Goal: Download file/media

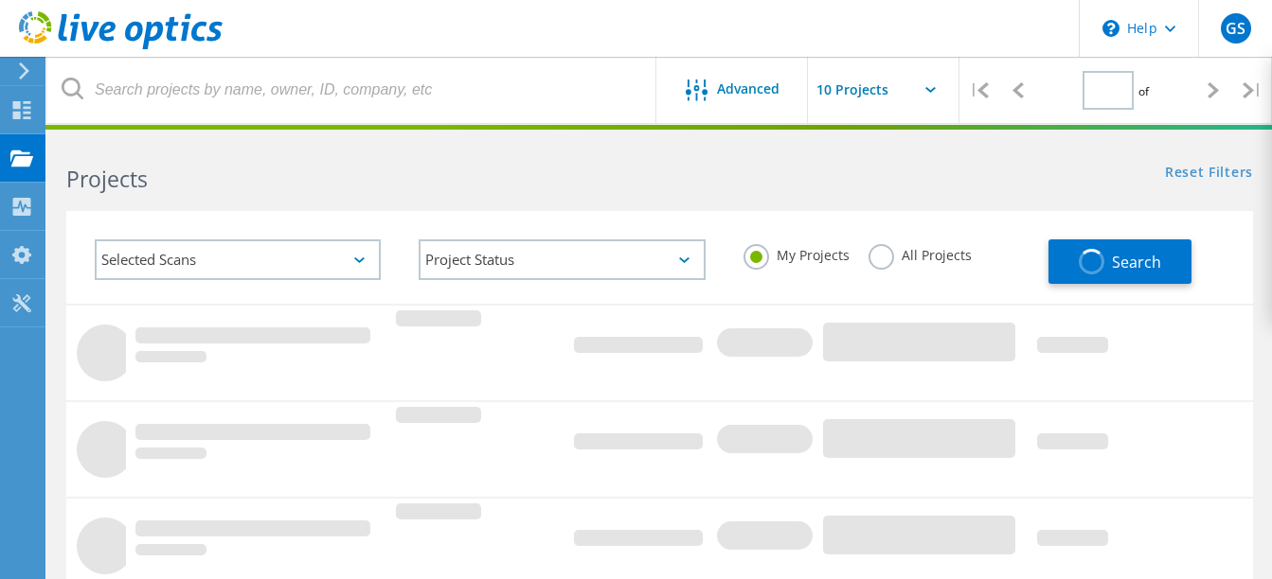
type input "1"
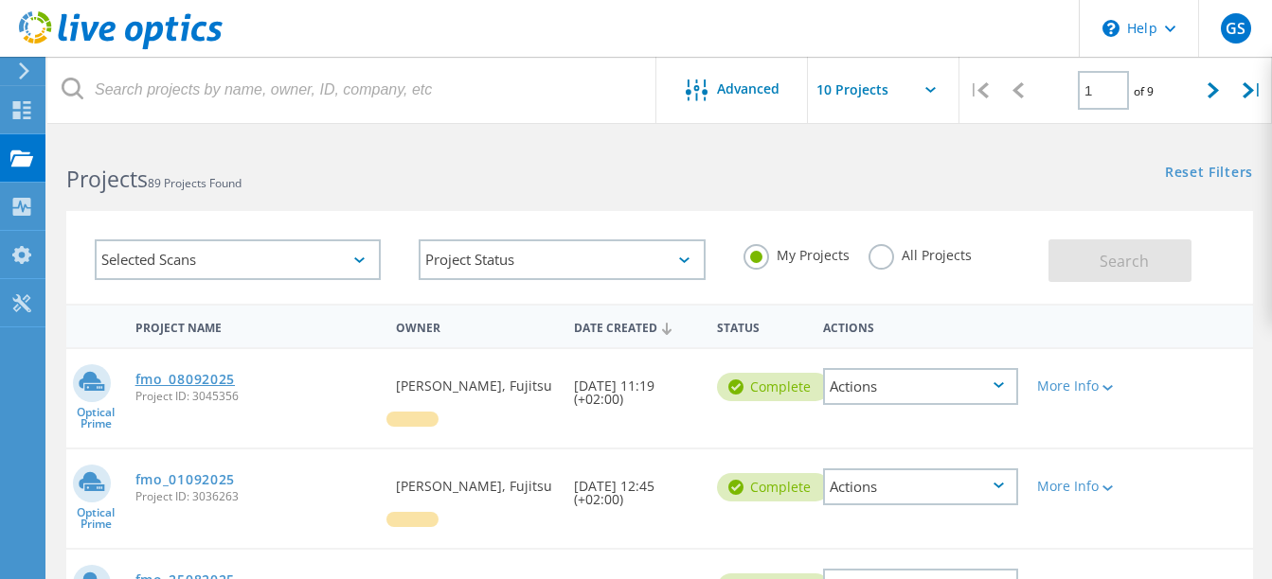
click at [187, 376] on link "fmo_08092025" at bounding box center [184, 379] width 99 height 13
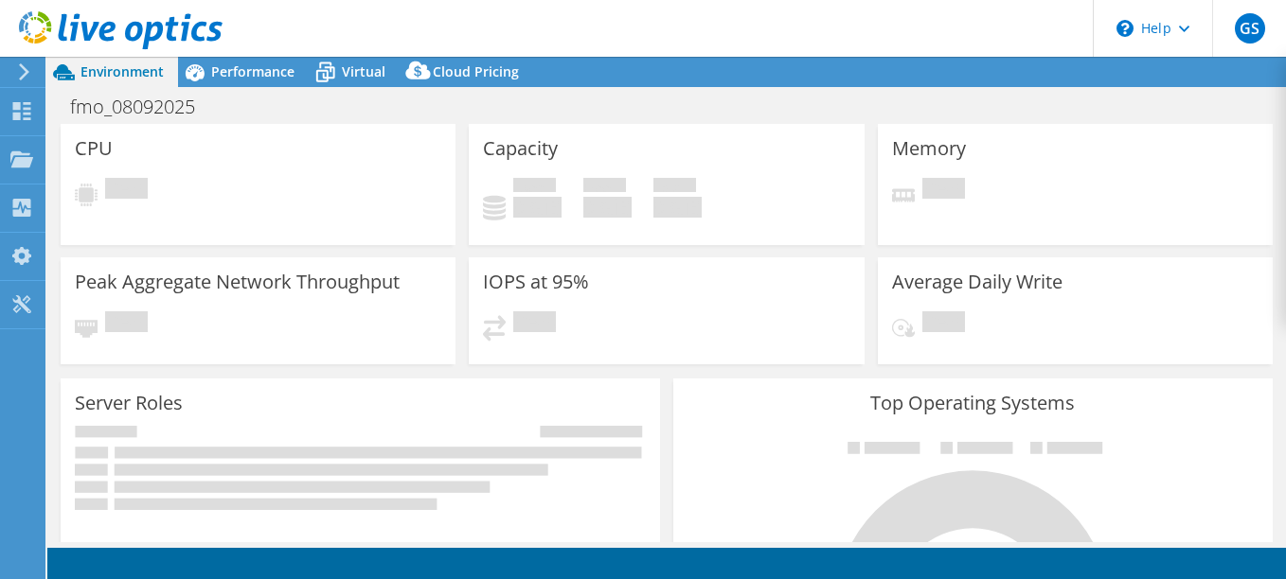
select select "USD"
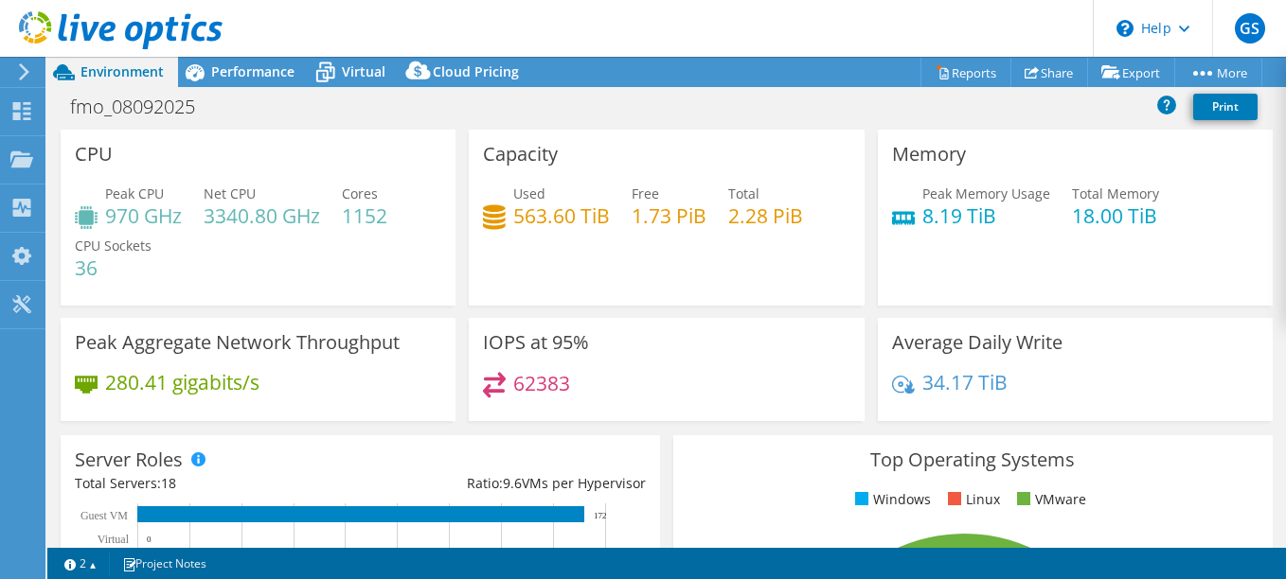
click at [804, 112] on div "fmo_08092025 Print" at bounding box center [666, 106] width 1238 height 35
click at [961, 78] on link "Reports" at bounding box center [965, 72] width 91 height 29
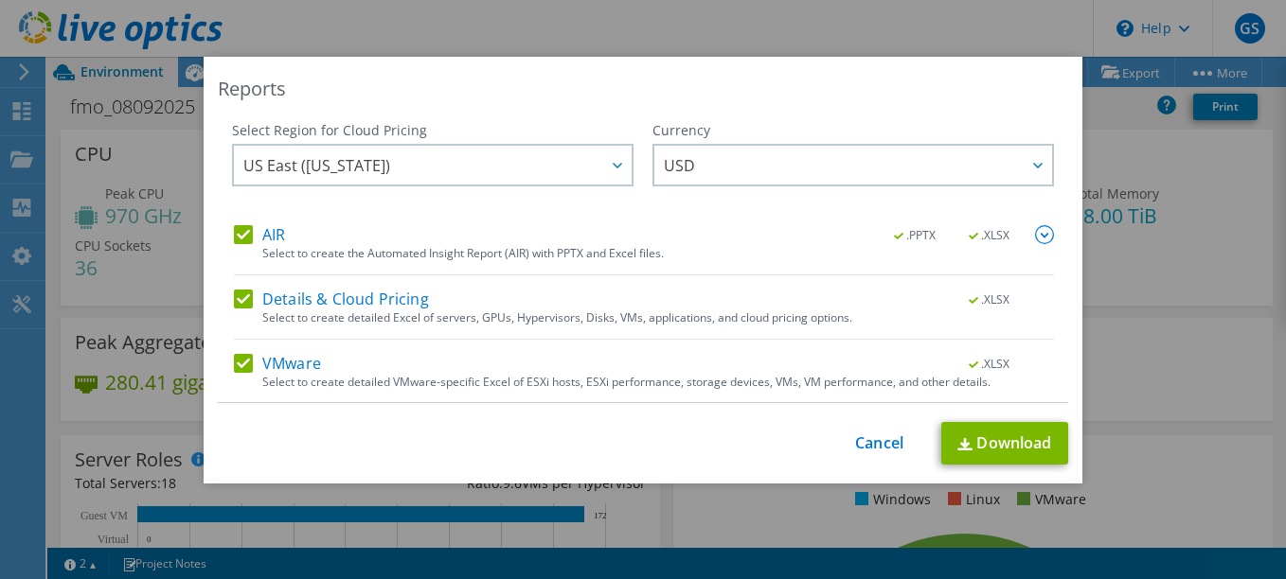
click at [234, 239] on label "AIR" at bounding box center [259, 234] width 51 height 19
click at [0, 0] on input "AIR" at bounding box center [0, 0] width 0 height 0
click at [242, 294] on label "Details & Cloud Pricing" at bounding box center [331, 299] width 195 height 19
click at [0, 0] on input "Details & Cloud Pricing" at bounding box center [0, 0] width 0 height 0
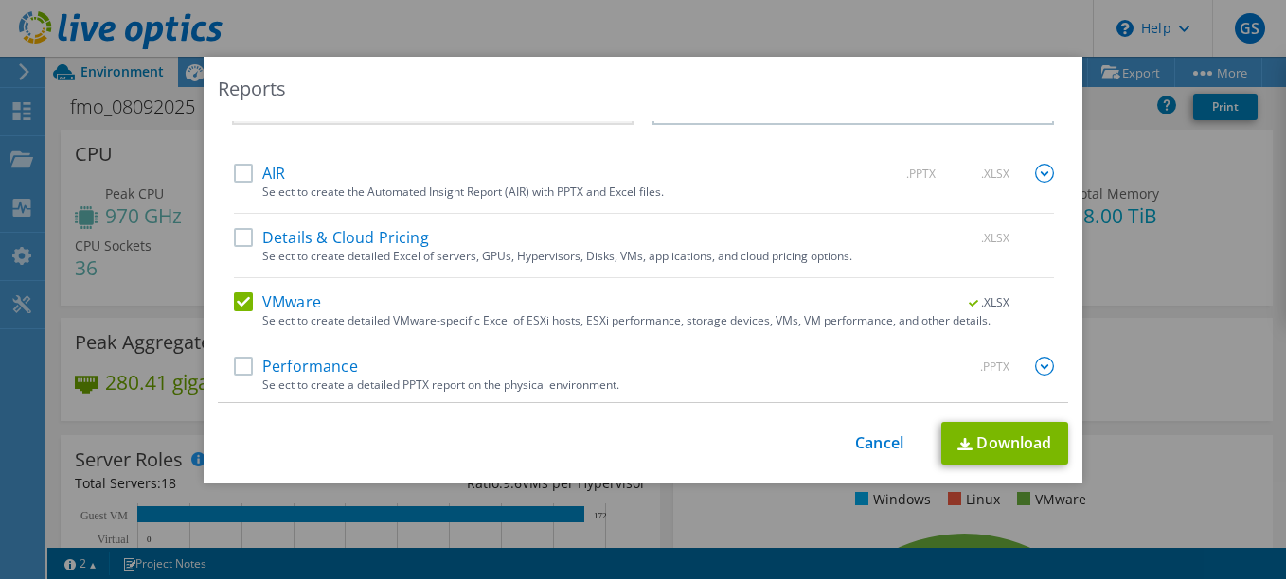
scroll to position [65, 0]
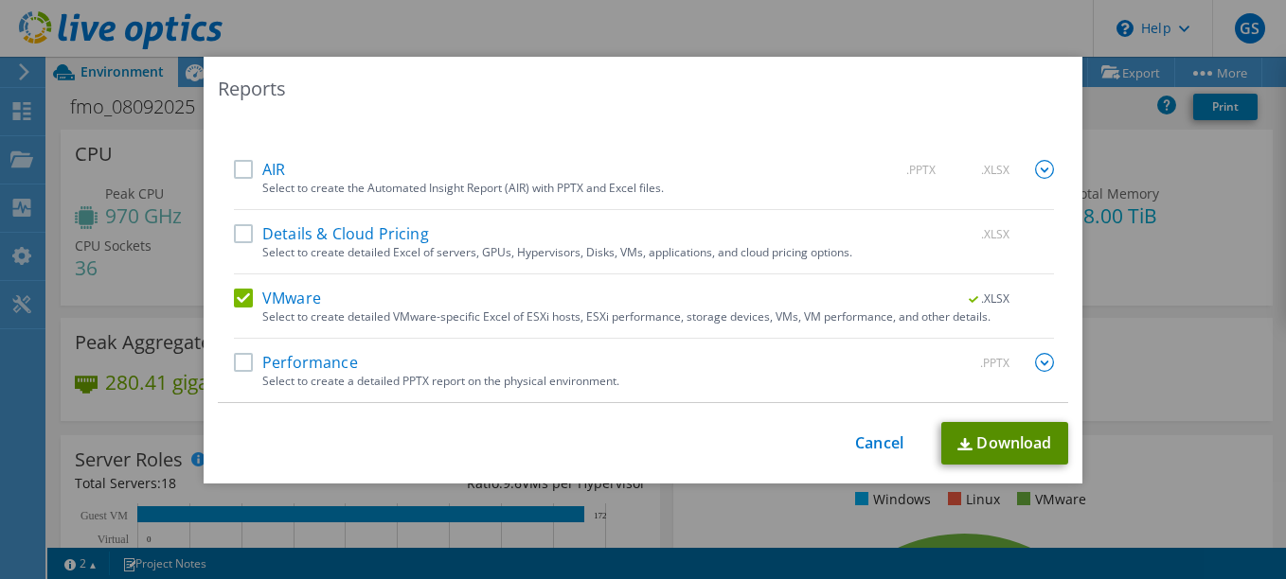
click at [979, 456] on link "Download" at bounding box center [1004, 443] width 127 height 43
click at [882, 441] on link "Cancel" at bounding box center [879, 444] width 48 height 18
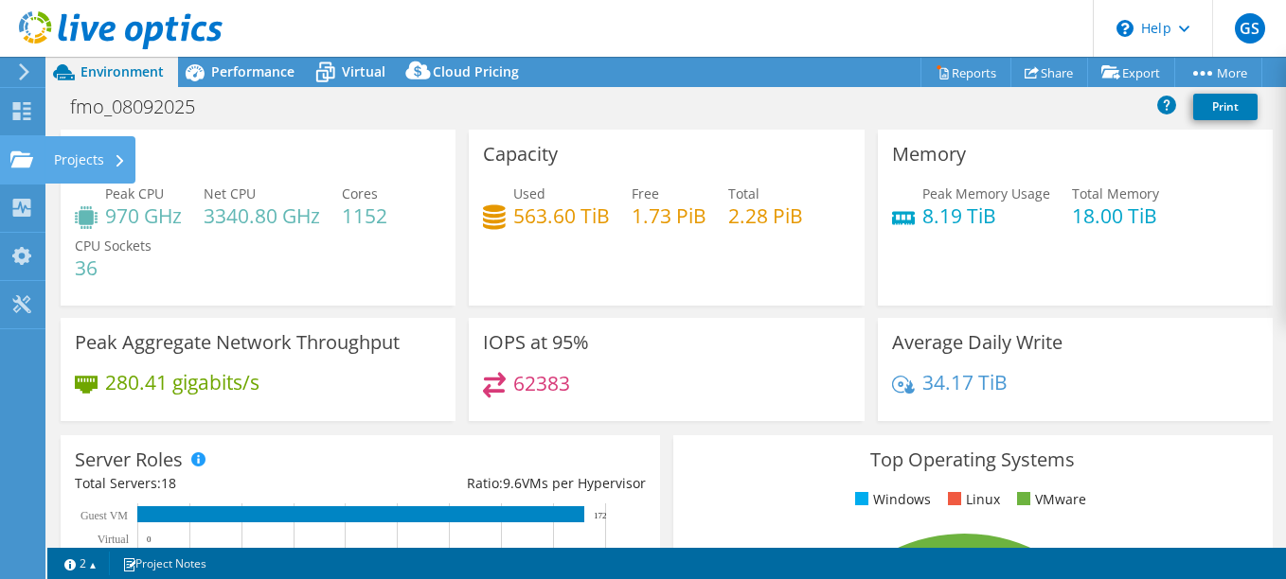
click at [62, 153] on div "Projects" at bounding box center [90, 159] width 91 height 47
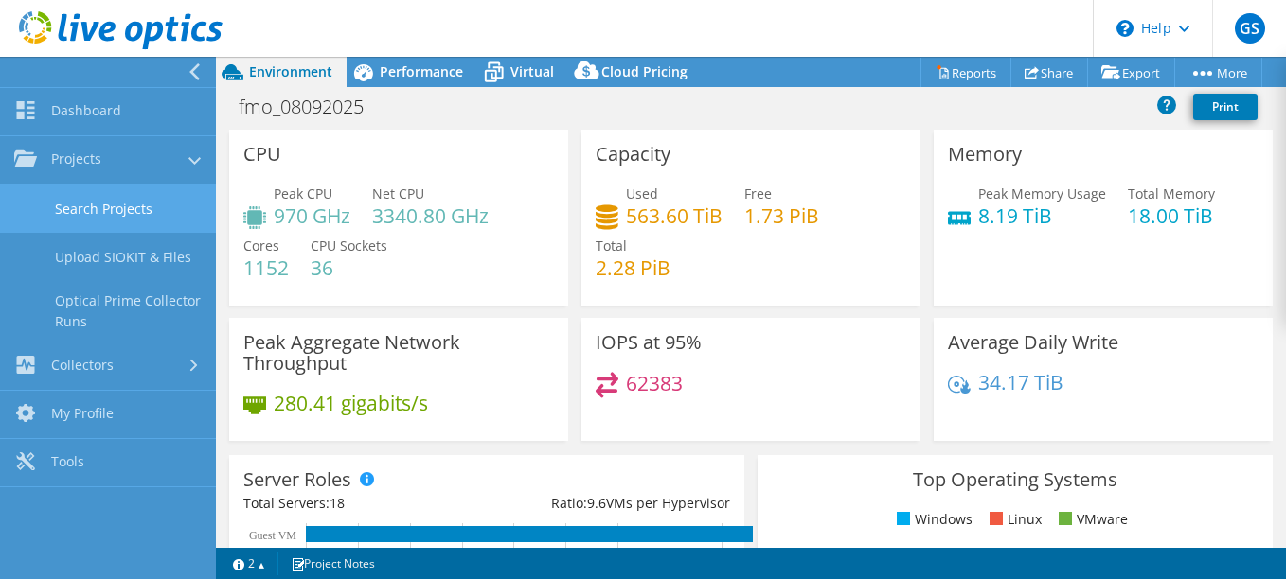
click at [151, 209] on link "Search Projects" at bounding box center [108, 209] width 216 height 48
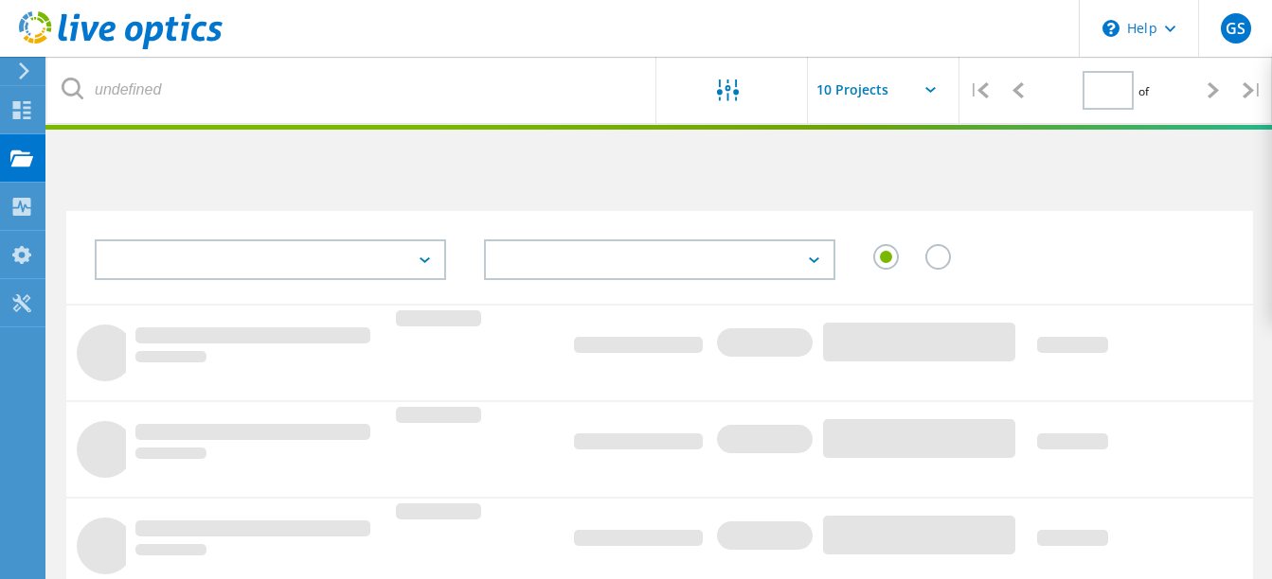
type input "1"
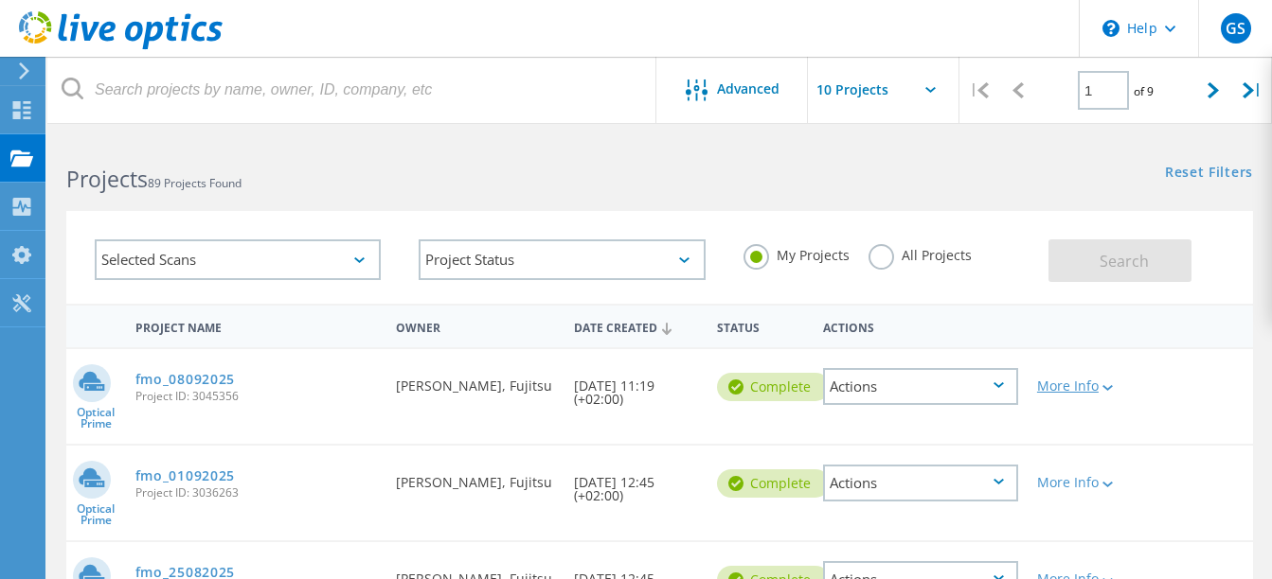
click at [1102, 391] on icon at bounding box center [1107, 388] width 10 height 6
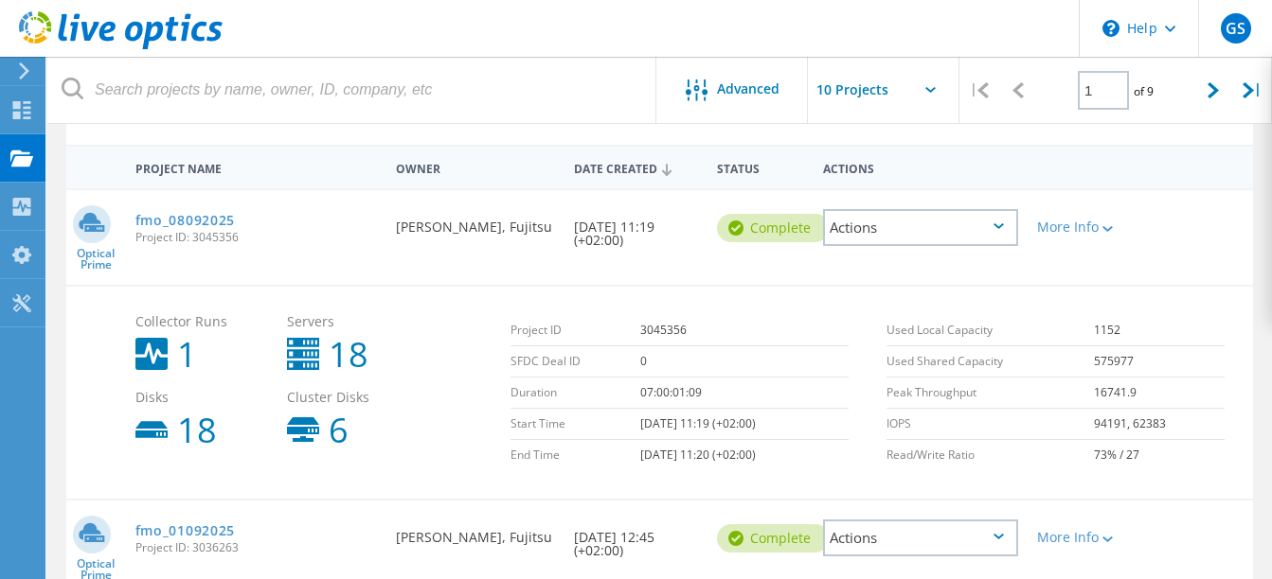
scroll to position [176, 0]
